Goal: Task Accomplishment & Management: Use online tool/utility

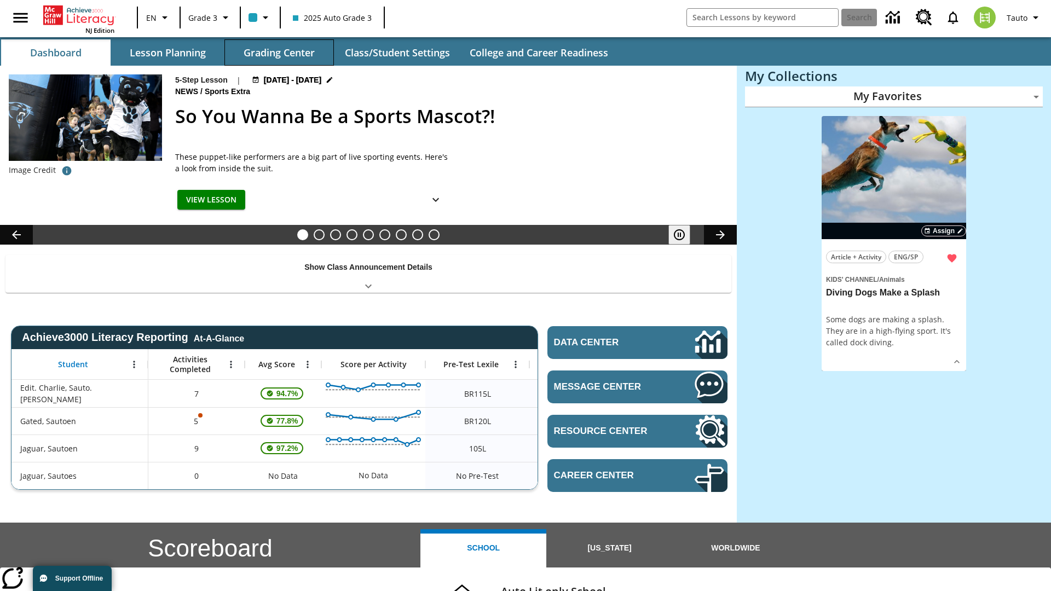
click at [279, 53] on button "Grading Center" at bounding box center [280, 52] width 110 height 26
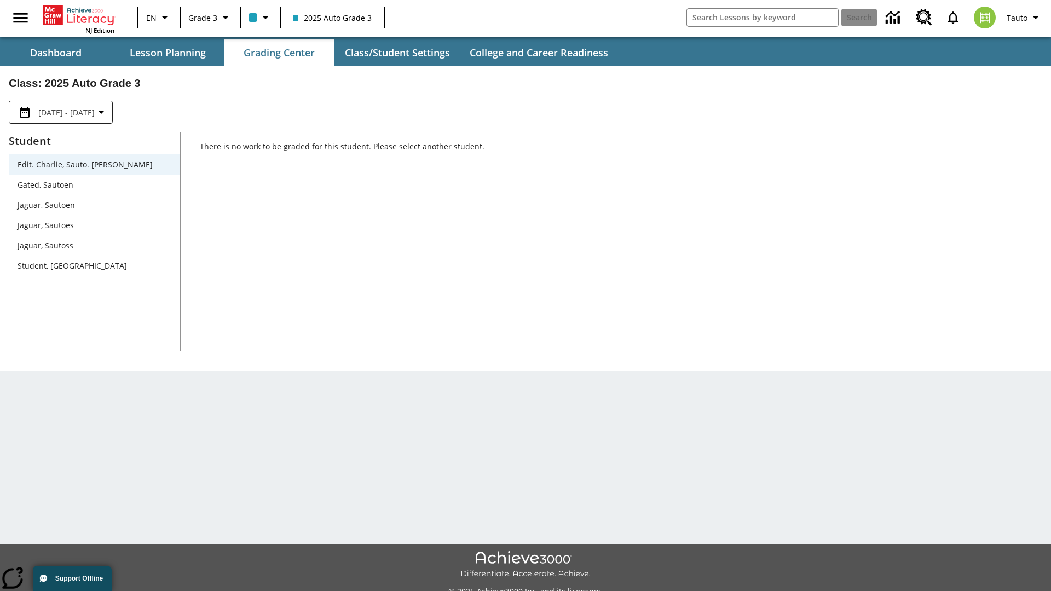
click at [94, 205] on span "Jaguar, Sautoen" at bounding box center [95, 204] width 154 height 11
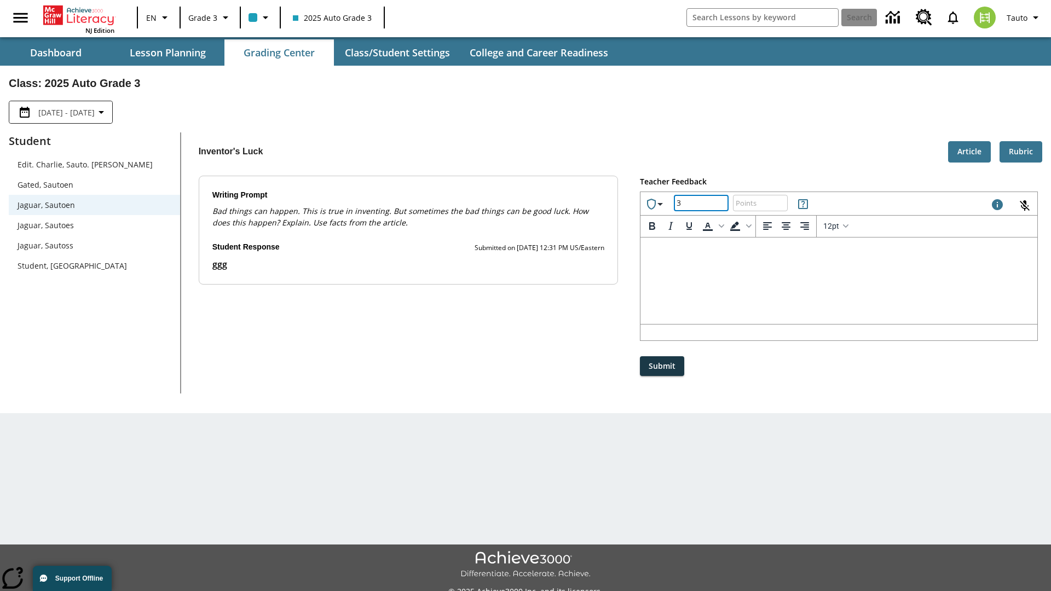
type input "3"
type input "10"
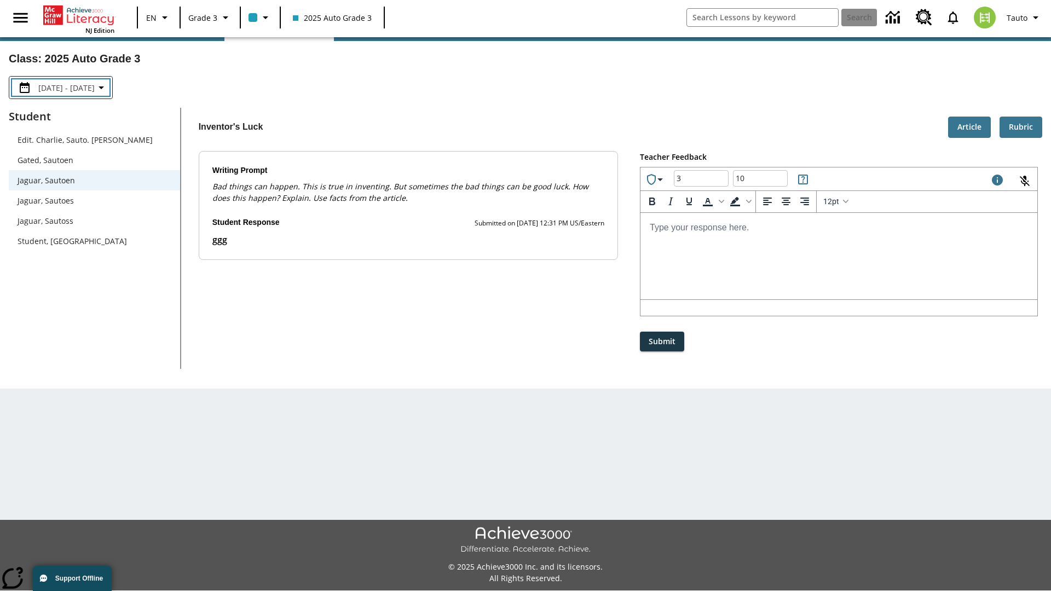
click at [839, 227] on p "Type your response here." at bounding box center [838, 227] width 379 height 12
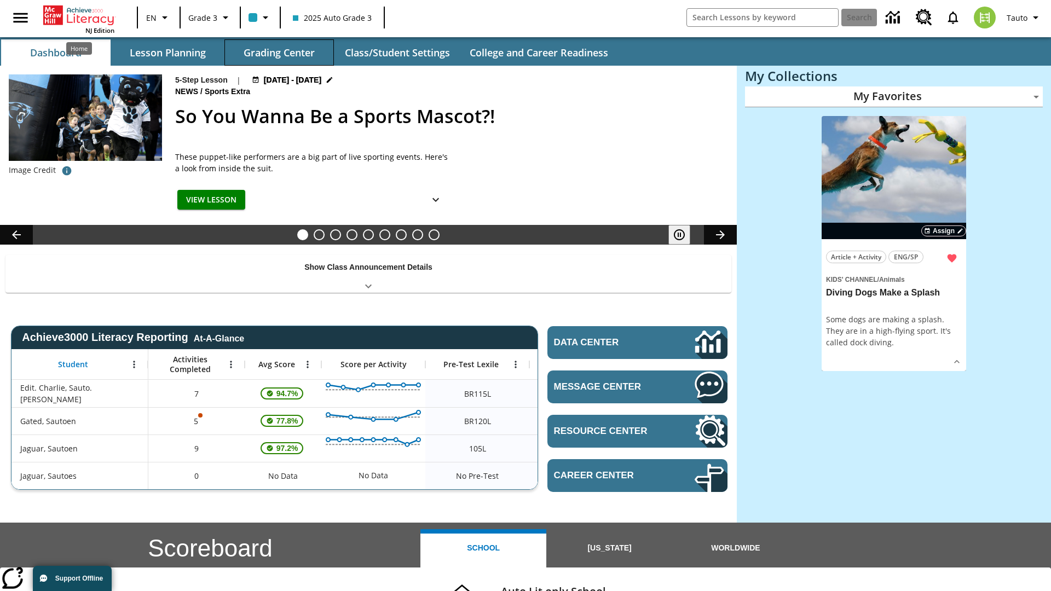
click at [279, 53] on button "Grading Center" at bounding box center [280, 52] width 110 height 26
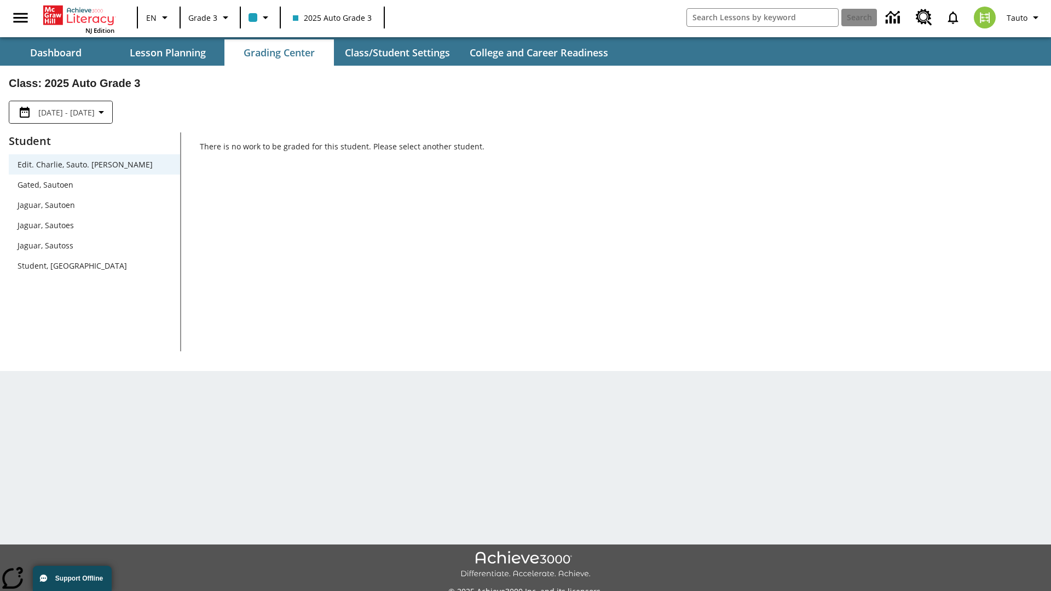
click at [94, 205] on span "Jaguar, Sautoen" at bounding box center [95, 204] width 154 height 11
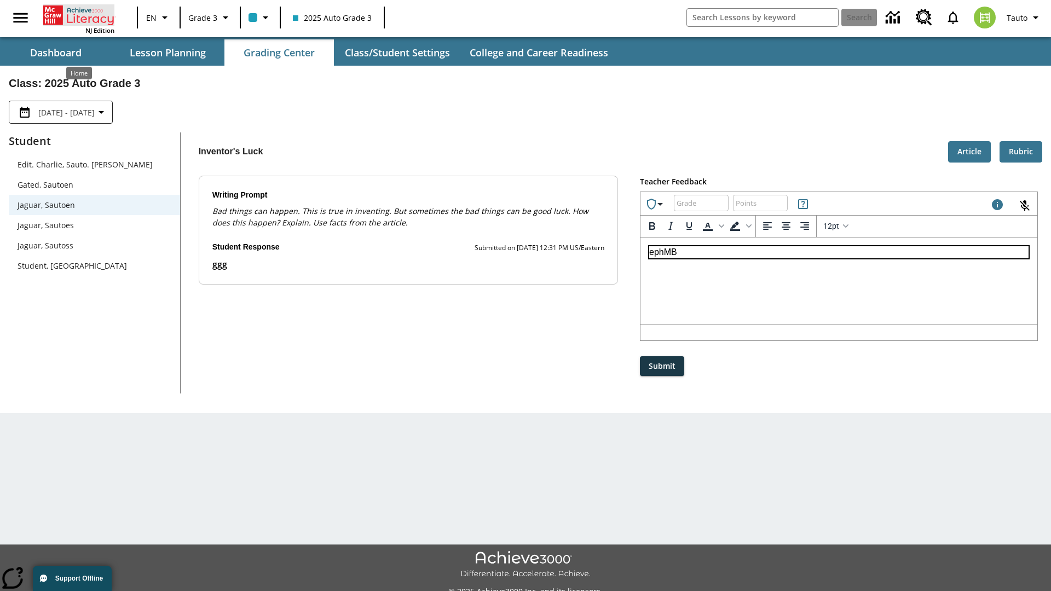
scroll to position [25, 0]
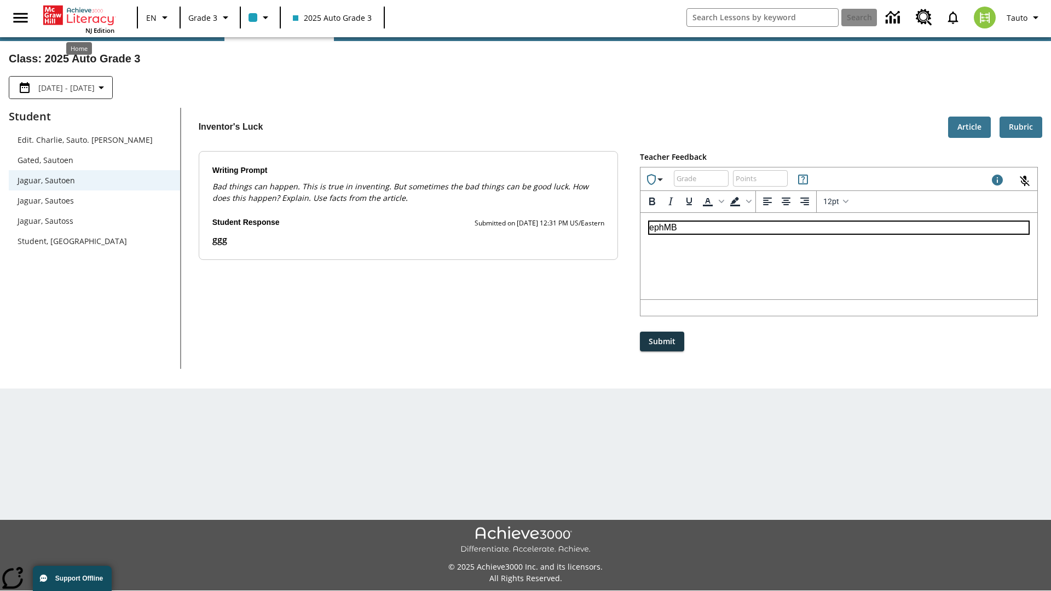
click at [839, 227] on p "ephMB" at bounding box center [838, 227] width 379 height 12
